Goal: Task Accomplishment & Management: Complete application form

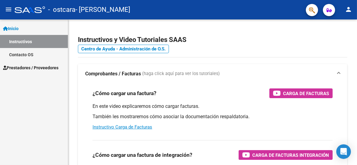
click at [23, 27] on link "Inicio" at bounding box center [34, 28] width 68 height 13
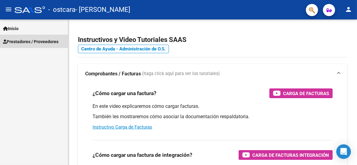
click at [25, 43] on span "Prestadores / Proveedores" at bounding box center [30, 41] width 55 height 7
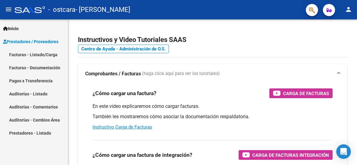
click at [25, 55] on link "Facturas - Listado/Carga" at bounding box center [34, 54] width 68 height 13
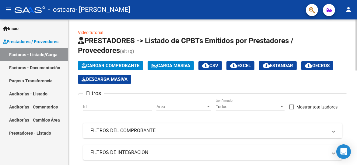
click at [101, 66] on span "Cargar Comprobante" at bounding box center [111, 65] width 58 height 5
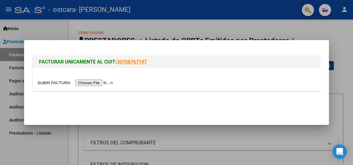
click at [105, 85] on input "file" at bounding box center [75, 83] width 77 height 6
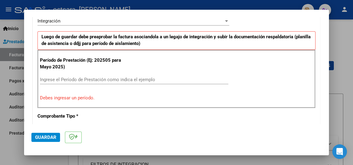
scroll to position [159, 0]
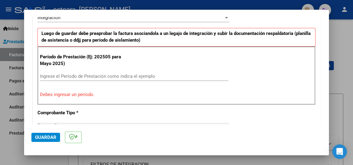
click at [125, 75] on input "Ingrese el Período de Prestación como indica el ejemplo" at bounding box center [134, 76] width 188 height 5
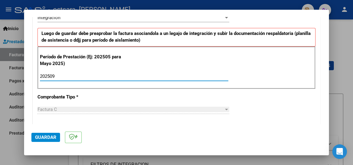
type input "202509"
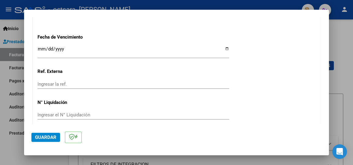
scroll to position [445, 0]
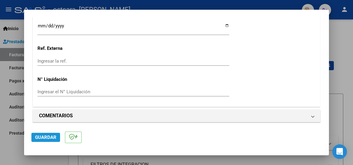
click at [52, 136] on span "Guardar" at bounding box center [45, 137] width 21 height 5
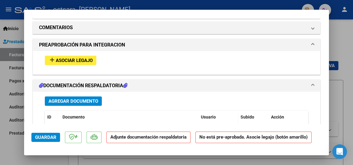
scroll to position [529, 0]
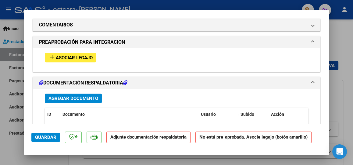
click at [77, 58] on span "Asociar Legajo" at bounding box center [74, 57] width 37 height 5
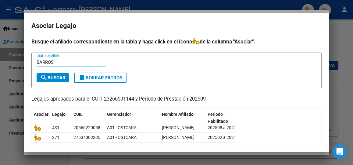
type input "BARROS"
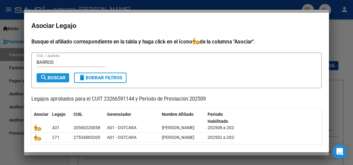
click at [64, 75] on span "search Buscar" at bounding box center [52, 77] width 25 height 5
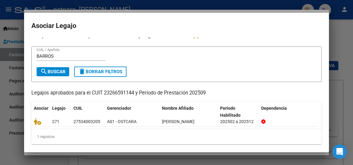
scroll to position [9, 0]
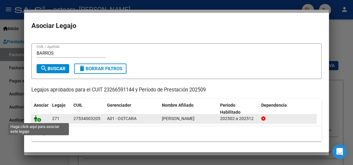
click at [38, 118] on icon at bounding box center [37, 119] width 7 height 7
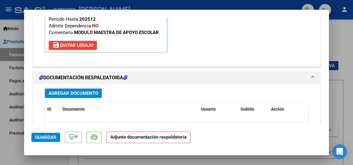
scroll to position [626, 0]
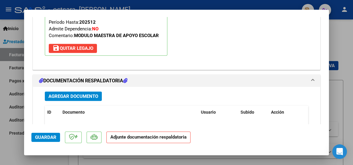
click at [92, 92] on button "Agregar Documento" at bounding box center [73, 96] width 57 height 9
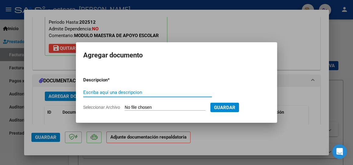
click at [163, 108] on input "Seleccionar Archivo" at bounding box center [165, 108] width 81 height 6
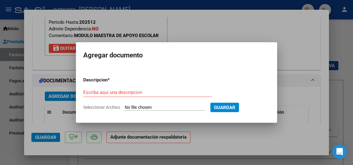
type input "C:\fakepath\PLANILLA ASISTENCIA [DATE] [PERSON_NAME]pdf"
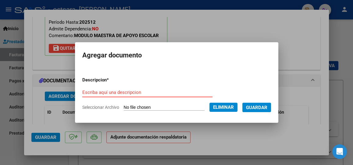
click at [115, 94] on input "Escriba aquí una descripcion" at bounding box center [147, 92] width 130 height 5
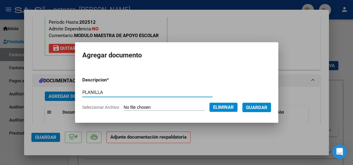
type input "PLANILLA"
click at [255, 107] on span "Guardar" at bounding box center [256, 107] width 21 height 5
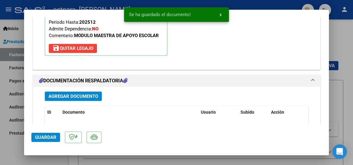
scroll to position [716, 0]
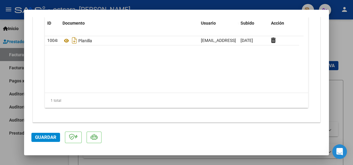
click at [48, 137] on span "Guardar" at bounding box center [45, 137] width 21 height 5
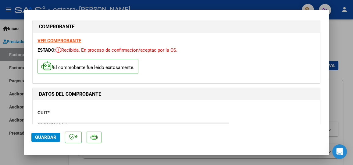
scroll to position [0, 0]
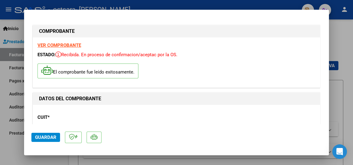
click at [338, 43] on div at bounding box center [176, 82] width 353 height 165
type input "$ 0,00"
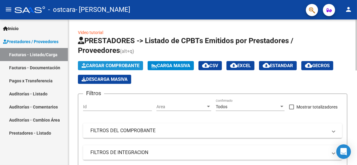
click at [114, 66] on span "Cargar Comprobante" at bounding box center [111, 65] width 58 height 5
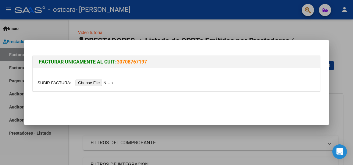
click at [102, 84] on input "file" at bounding box center [75, 83] width 77 height 6
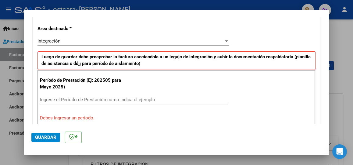
scroll to position [127, 0]
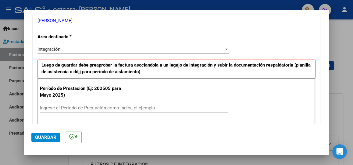
click at [127, 109] on input "Ingrese el Período de Prestación como indica el ejemplo" at bounding box center [134, 107] width 188 height 5
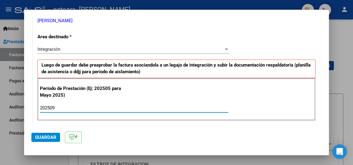
type input "202509"
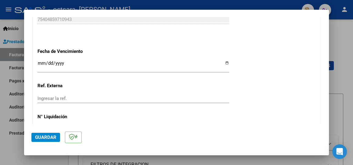
scroll to position [445, 0]
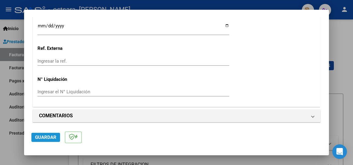
click at [43, 140] on span "Guardar" at bounding box center [45, 137] width 21 height 5
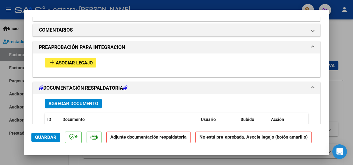
scroll to position [540, 0]
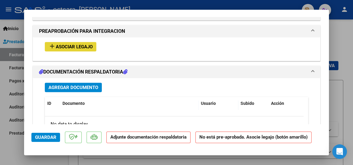
click at [93, 42] on button "add Asociar Legajo" at bounding box center [71, 46] width 52 height 9
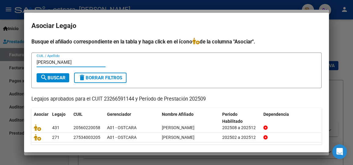
type input "[PERSON_NAME]"
click at [63, 75] on button "search Buscar" at bounding box center [53, 77] width 33 height 9
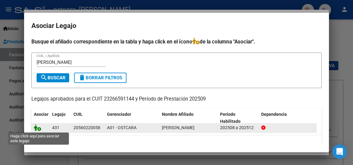
click at [39, 129] on icon at bounding box center [37, 128] width 7 height 7
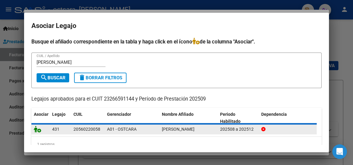
scroll to position [556, 0]
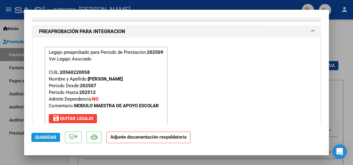
click at [49, 135] on span "Guardar" at bounding box center [45, 137] width 21 height 5
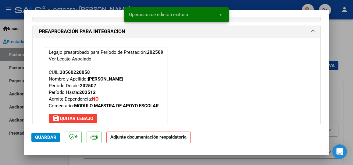
click at [132, 137] on strong "Adjunte documentación respaldatoria" at bounding box center [148, 137] width 76 height 5
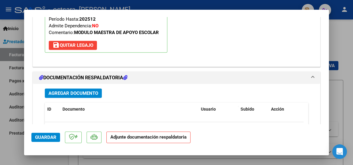
scroll to position [661, 0]
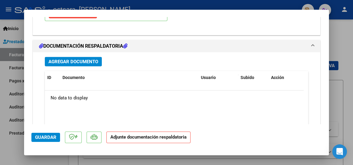
click at [90, 59] on span "Agregar Documento" at bounding box center [73, 61] width 50 height 5
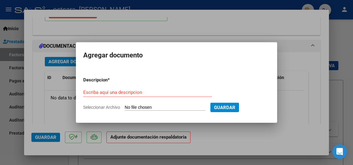
click at [136, 108] on input "Seleccionar Archivo" at bounding box center [165, 108] width 81 height 6
type input "C:\fakepath\PLANILLA ASISTENCIA [DATE] [PERSON_NAME]pdf"
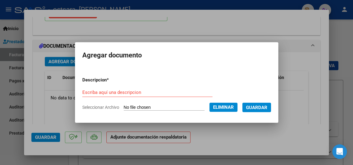
click at [267, 107] on span "Guardar" at bounding box center [256, 107] width 21 height 5
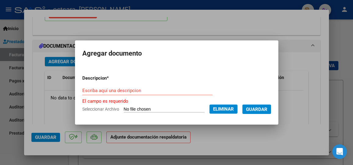
click at [267, 107] on span "Guardar" at bounding box center [256, 109] width 21 height 5
click at [199, 92] on input "Escriba aquí una descripcion" at bounding box center [147, 90] width 130 height 5
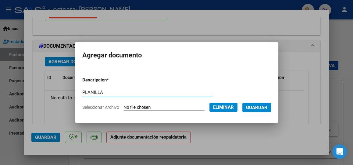
type input "PLANILLA"
click at [267, 107] on span "Guardar" at bounding box center [256, 107] width 21 height 5
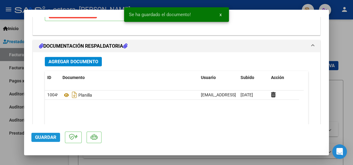
click at [48, 137] on span "Guardar" at bounding box center [45, 137] width 21 height 5
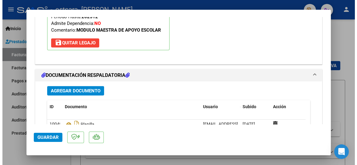
scroll to position [639, 0]
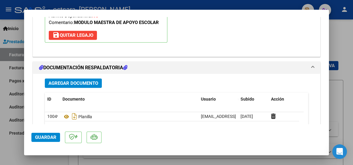
click at [48, 137] on span "Guardar" at bounding box center [45, 137] width 21 height 5
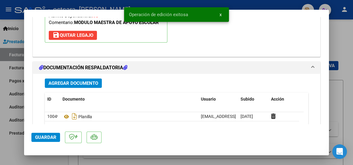
click at [348, 36] on div at bounding box center [176, 82] width 353 height 165
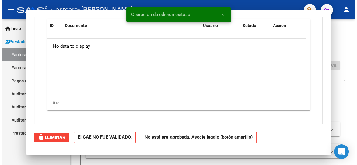
scroll to position [0, 0]
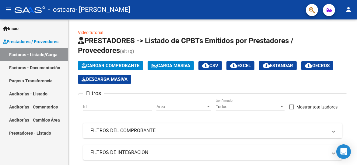
click at [36, 66] on link "Facturas - Documentación" at bounding box center [34, 67] width 68 height 13
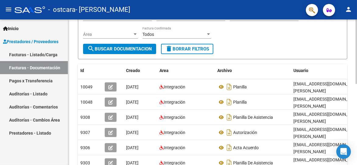
scroll to position [80, 0]
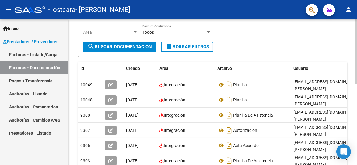
click at [357, 103] on div at bounding box center [357, 87] width 2 height 65
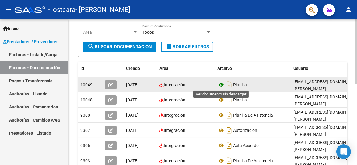
click at [221, 83] on icon at bounding box center [222, 84] width 8 height 7
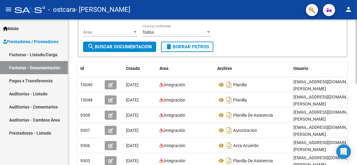
drag, startPoint x: 356, startPoint y: 62, endPoint x: 357, endPoint y: 101, distance: 39.3
click at [357, 101] on div "PRESTADORES -> Comprobantes - Documentación Respaldatoria cloud_download Export…" at bounding box center [213, 103] width 291 height 327
click at [332, 37] on div "Filtros Id CUIT / Razón Social Pto. Venta Nro. Comprobante Descripción [DATE] […" at bounding box center [212, 15] width 259 height 52
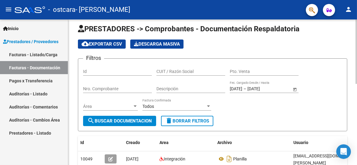
scroll to position [0, 0]
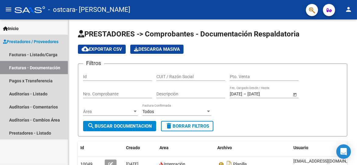
click at [35, 66] on link "Facturas - Documentación" at bounding box center [34, 67] width 68 height 13
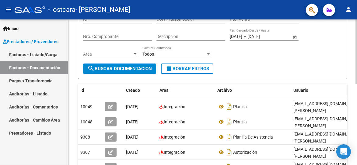
scroll to position [58, 0]
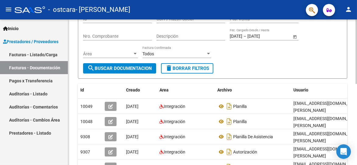
click at [353, 65] on div "PRESTADORES -> Comprobantes - Documentación Respaldatoria cloud_download Export…" at bounding box center [213, 125] width 291 height 327
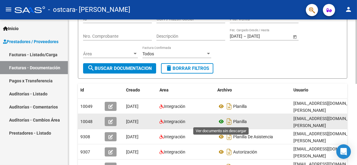
click at [221, 121] on icon at bounding box center [222, 121] width 8 height 7
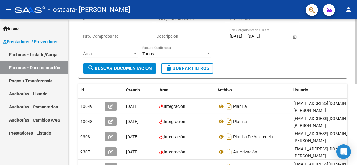
scroll to position [0, 0]
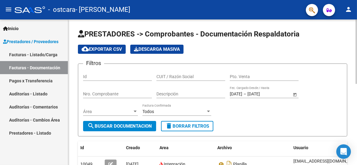
click at [357, 12] on div "menu - ostcara - [PERSON_NAME] person Inicio Instructivos Contacto OS Prestador…" at bounding box center [178, 82] width 357 height 165
click at [105, 95] on input "Nro. Comprobante" at bounding box center [117, 94] width 69 height 5
type input "402"
click at [112, 124] on span "search Buscar Documentacion" at bounding box center [119, 126] width 65 height 5
click at [357, 10] on div "menu - ostcara - [PERSON_NAME] person Inicio Instructivos Contacto OS Prestador…" at bounding box center [178, 82] width 357 height 165
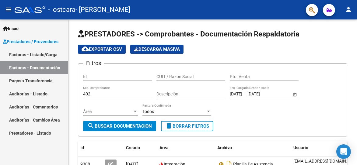
click at [42, 54] on link "Facturas - Listado/Carga" at bounding box center [34, 54] width 68 height 13
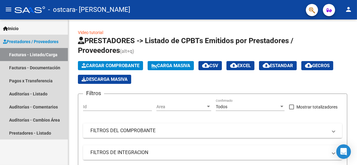
click at [54, 37] on link "Prestadores / Proveedores" at bounding box center [34, 41] width 68 height 13
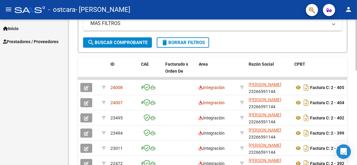
scroll to position [157, 0]
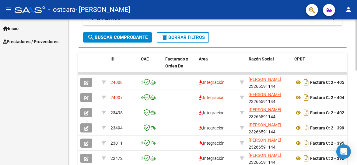
click at [357, 83] on div at bounding box center [357, 103] width 2 height 51
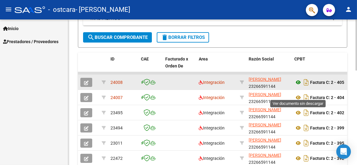
click at [299, 86] on icon at bounding box center [299, 82] width 8 height 7
